Goal: Understand process/instructions: Learn how to perform a task or action

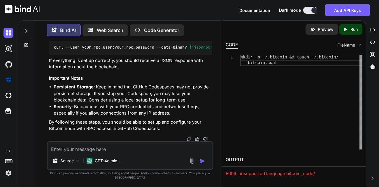
scroll to position [5670, 0]
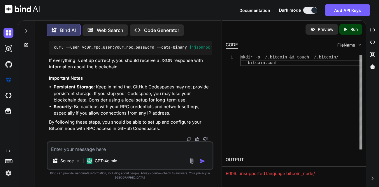
drag, startPoint x: 62, startPoint y: 71, endPoint x: 117, endPoint y: 69, distance: 54.2
copy code "rpcuser=your_rpc_user"
drag, startPoint x: 62, startPoint y: 75, endPoint x: 133, endPoint y: 76, distance: 71.1
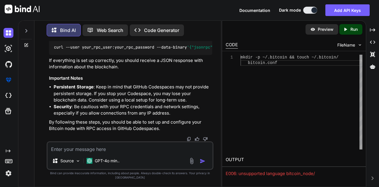
copy code "rpcpassword=your_rpc_password"
drag, startPoint x: 62, startPoint y: 87, endPoint x: 110, endPoint y: 88, distance: 47.8
copy code "rpcallowip=[URL]"
